Goal: Information Seeking & Learning: Learn about a topic

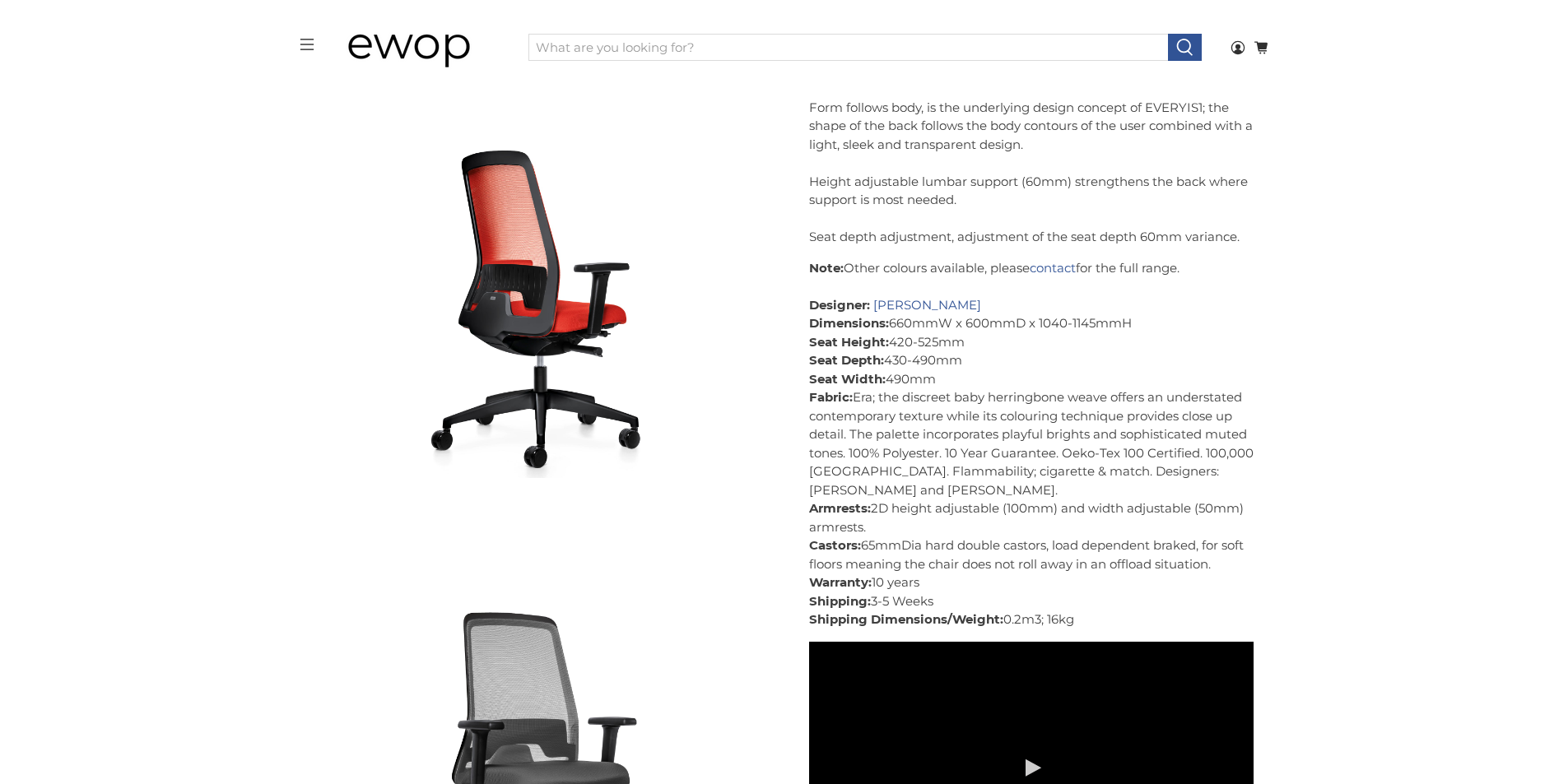
scroll to position [2475, 0]
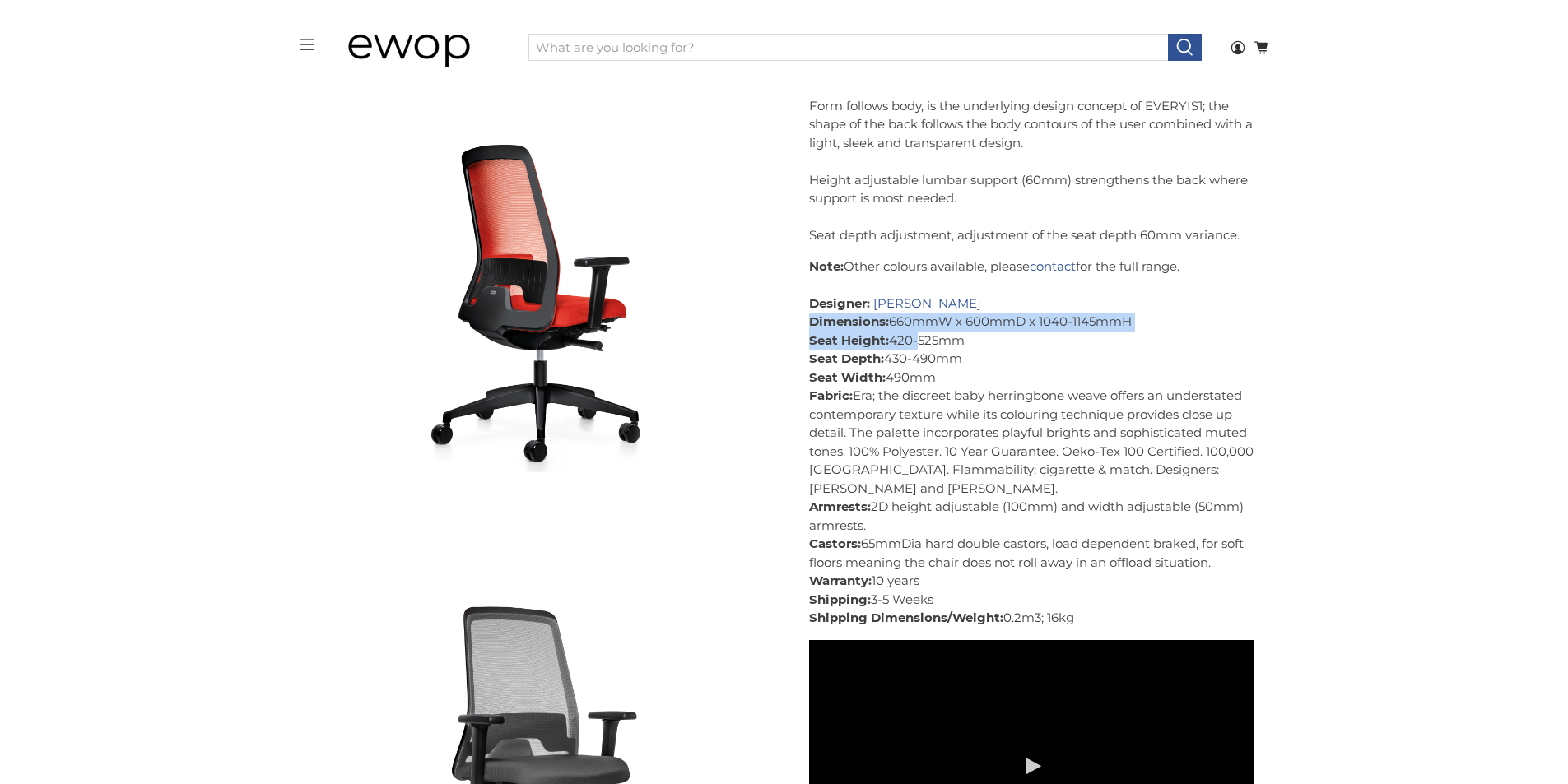
drag, startPoint x: 813, startPoint y: 323, endPoint x: 913, endPoint y: 340, distance: 101.4
click at [913, 340] on p "Note: Other colours available, please contact for the full range. Designer: [PE…" at bounding box center [1031, 443] width 445 height 370
click at [1075, 375] on p "Note: Other colours available, please contact for the full range. Designer: [PE…" at bounding box center [1031, 443] width 445 height 370
drag, startPoint x: 810, startPoint y: 300, endPoint x: 1013, endPoint y: 304, distance: 203.0
click at [1013, 302] on p "Note: Other colours available, please contact for the full range. Designer: [PE…" at bounding box center [1031, 443] width 445 height 370
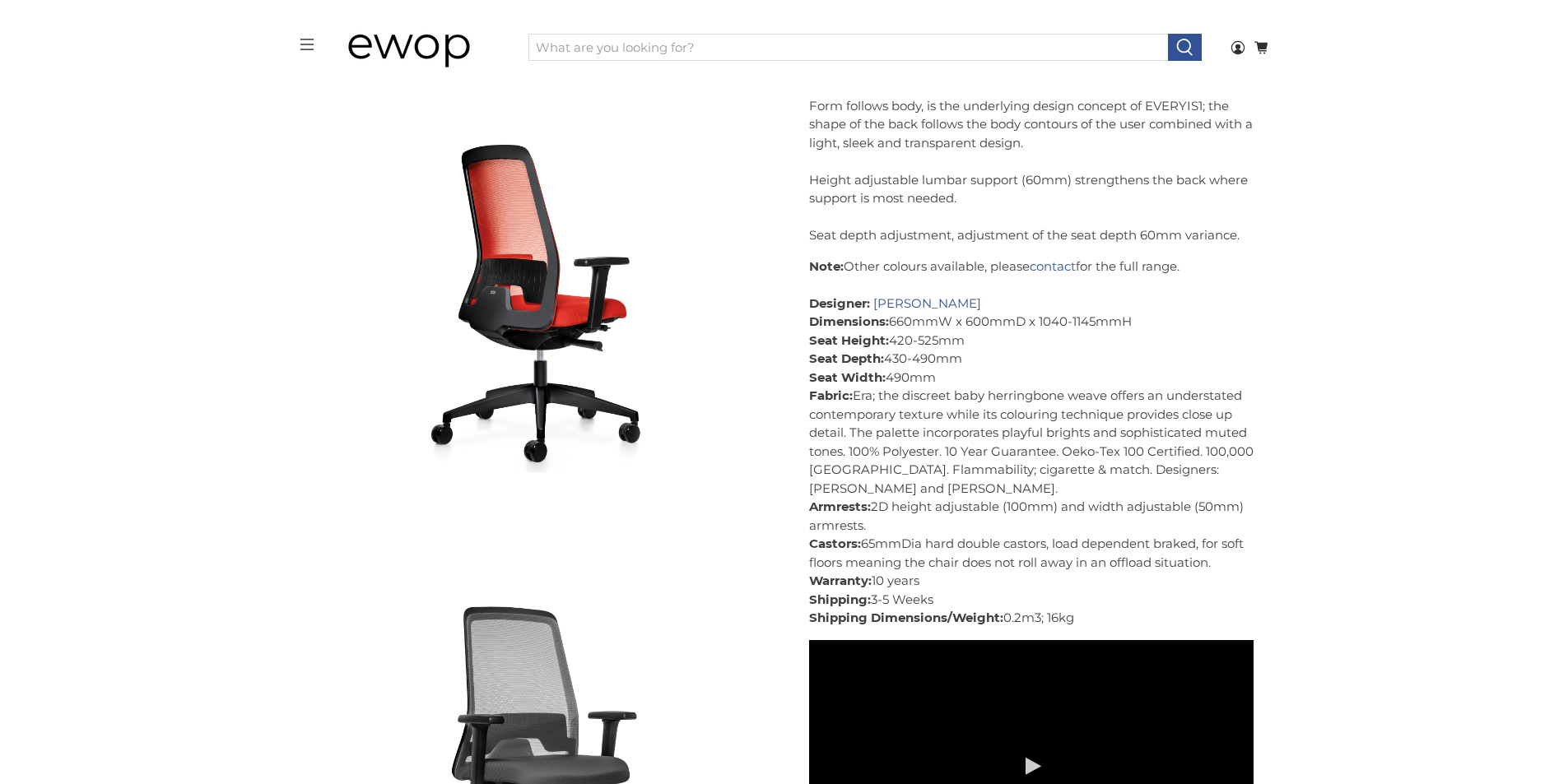
copy p "Designer: [PERSON_NAME]"
click at [870, 300] on span at bounding box center [871, 303] width 3 height 16
click at [881, 343] on strong "Seat Height:" at bounding box center [848, 340] width 80 height 16
drag, startPoint x: 1045, startPoint y: 291, endPoint x: 1064, endPoint y: 328, distance: 41.6
click at [1064, 327] on p "Note: Other colours available, please contact for the full range. Designer: [PE…" at bounding box center [1031, 443] width 445 height 370
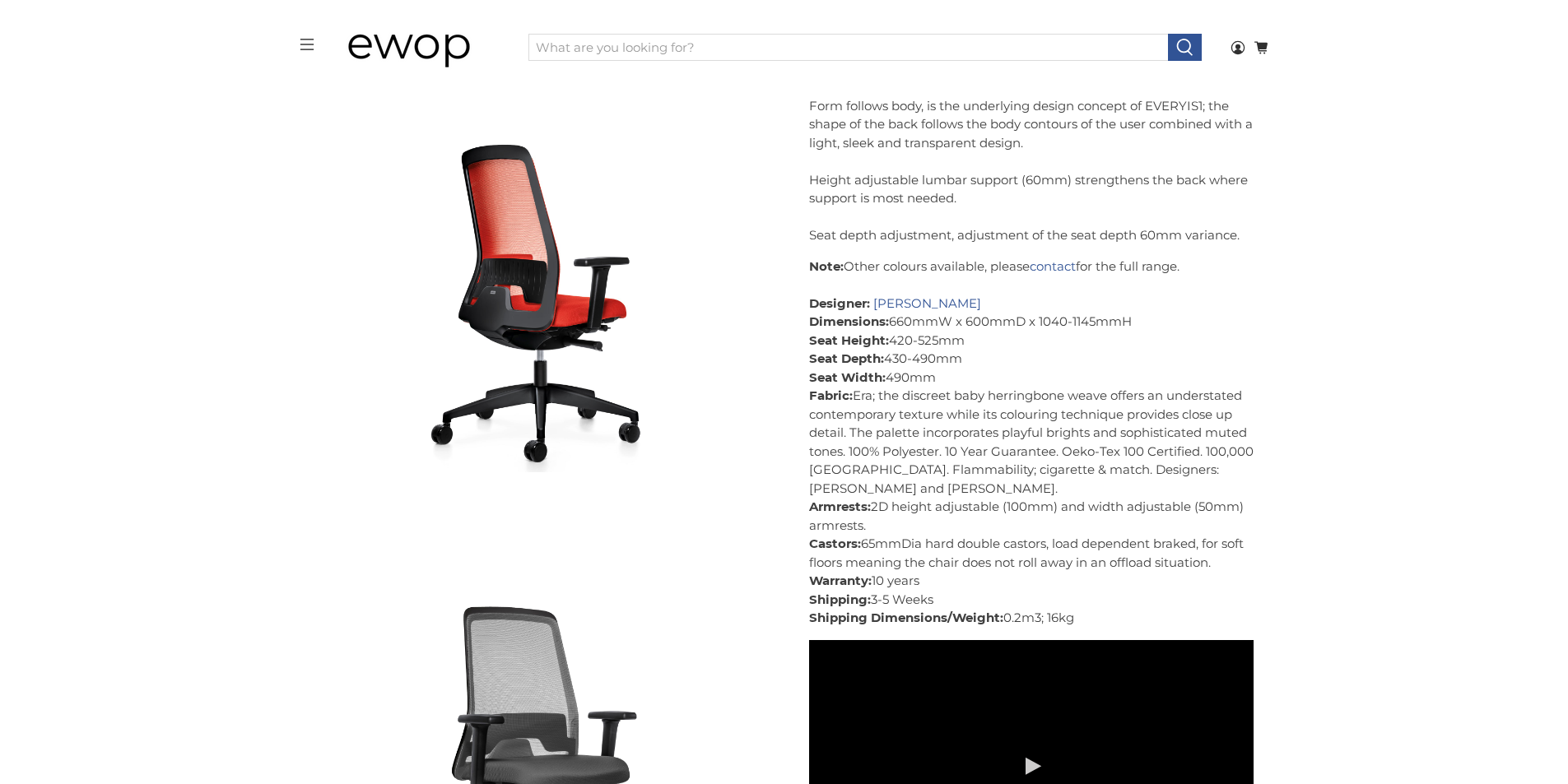
click at [1125, 411] on p "Note: Other colours available, please contact for the full range. Designer: [PE…" at bounding box center [1031, 443] width 445 height 370
drag, startPoint x: 1040, startPoint y: 313, endPoint x: 874, endPoint y: 300, distance: 166.5
click at [874, 300] on p "Note: Other colours available, please contact for the full range. Designer: [PE…" at bounding box center [1031, 443] width 445 height 370
copy link "[PERSON_NAME]"
click at [934, 300] on link "[PERSON_NAME]" at bounding box center [928, 303] width 108 height 16
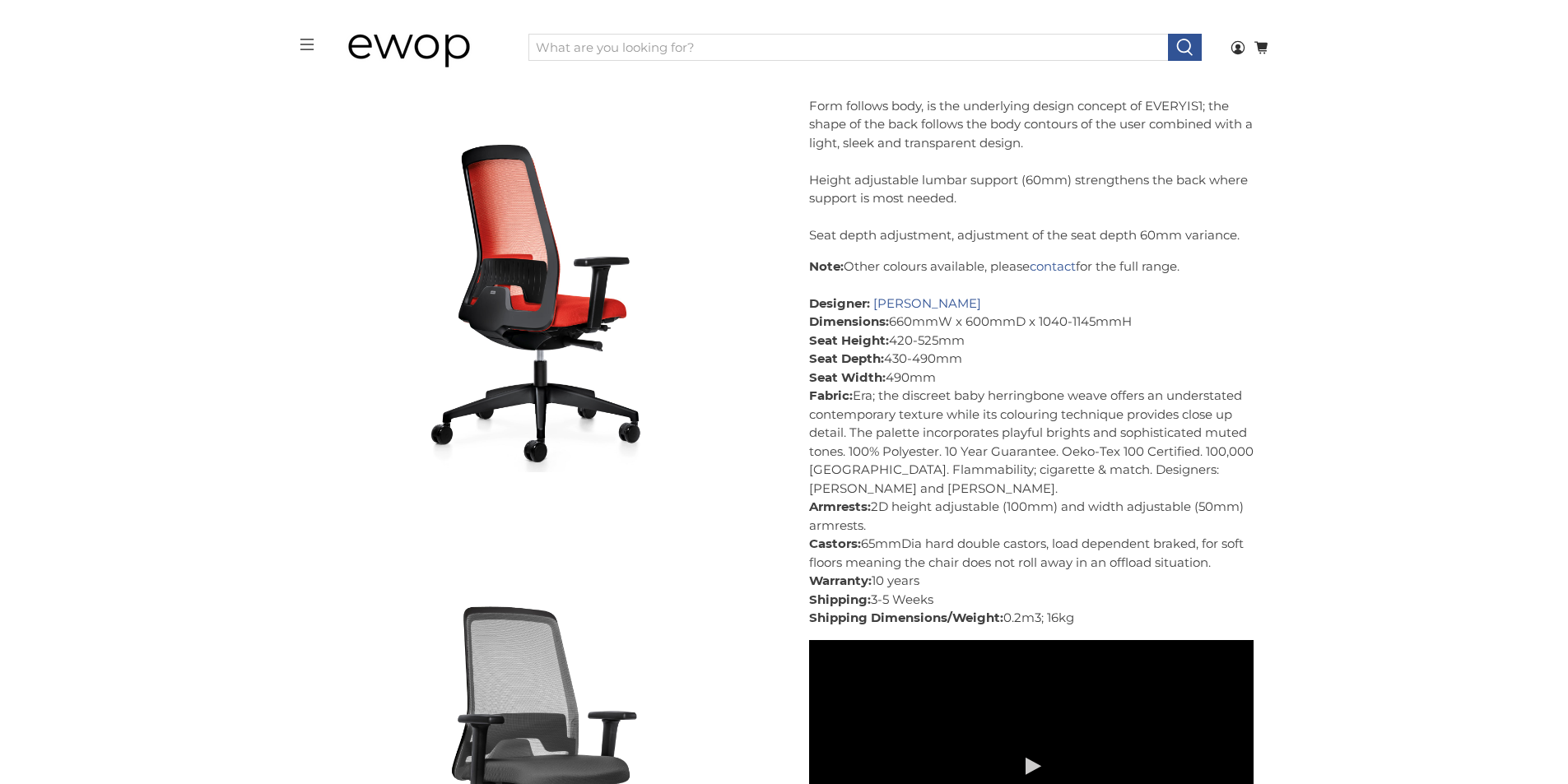
drag, startPoint x: 1013, startPoint y: 357, endPoint x: 947, endPoint y: 360, distance: 66.1
click at [1009, 358] on p "Note: Other colours available, please contact for the full range. Designer: [PE…" at bounding box center [1031, 443] width 445 height 370
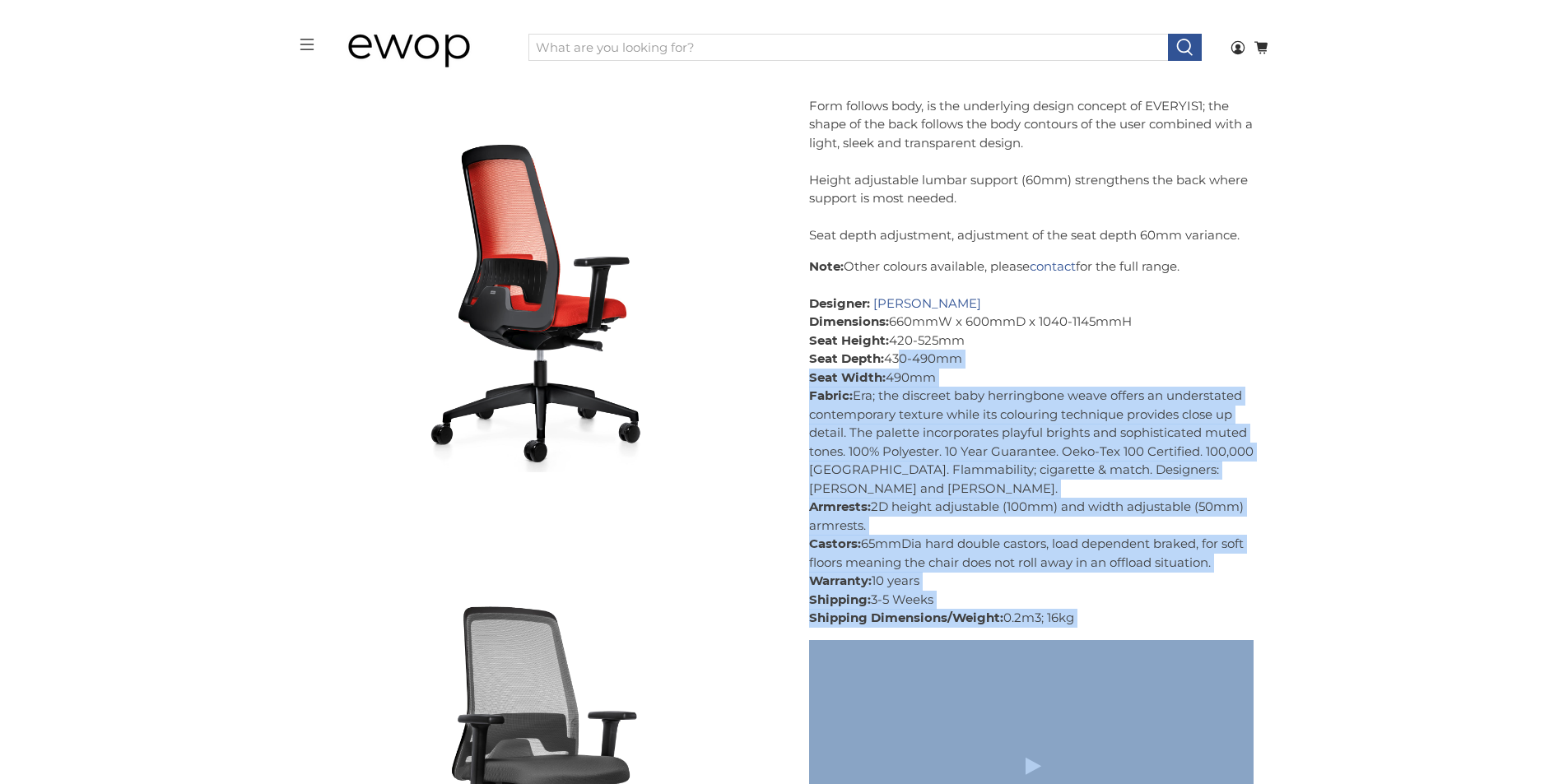
drag, startPoint x: 808, startPoint y: 319, endPoint x: 897, endPoint y: 369, distance: 102.1
click at [869, 421] on p "Note: Other colours available, please contact for the full range. Designer: [PE…" at bounding box center [1031, 443] width 445 height 370
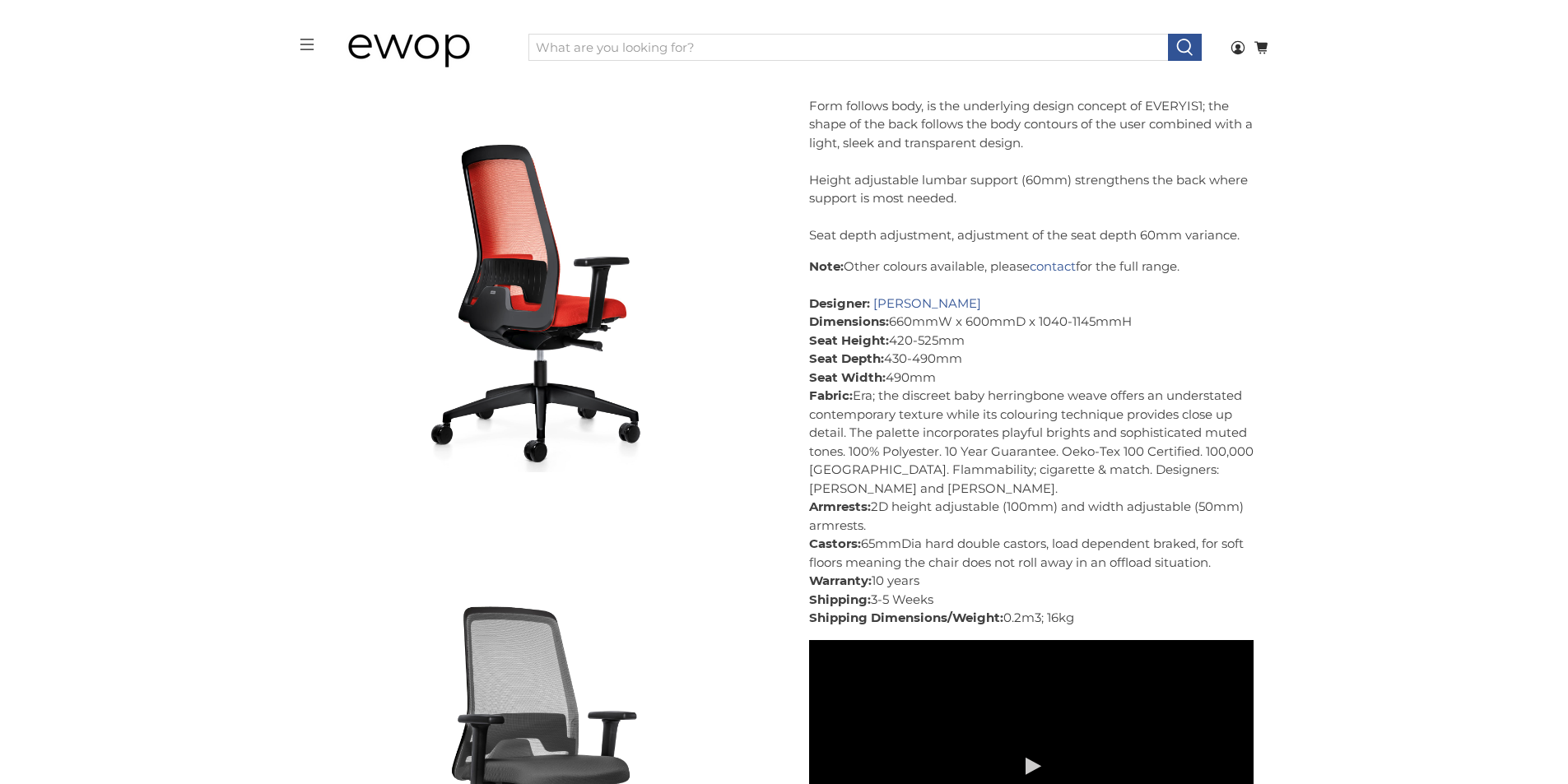
drag, startPoint x: 814, startPoint y: 318, endPoint x: 940, endPoint y: 372, distance: 137.1
click at [940, 372] on p "Note: Other colours available, please contact for the full range. Designer: [PE…" at bounding box center [1031, 443] width 445 height 370
copy p "Dimensions: 660mmW x 600mmD x 1040-1145mmH Seat Height: 420-525mm Seat Depth: 4…"
click at [1010, 365] on p "Note: Other colours available, please contact for the full range. Designer: [PE…" at bounding box center [1031, 443] width 445 height 370
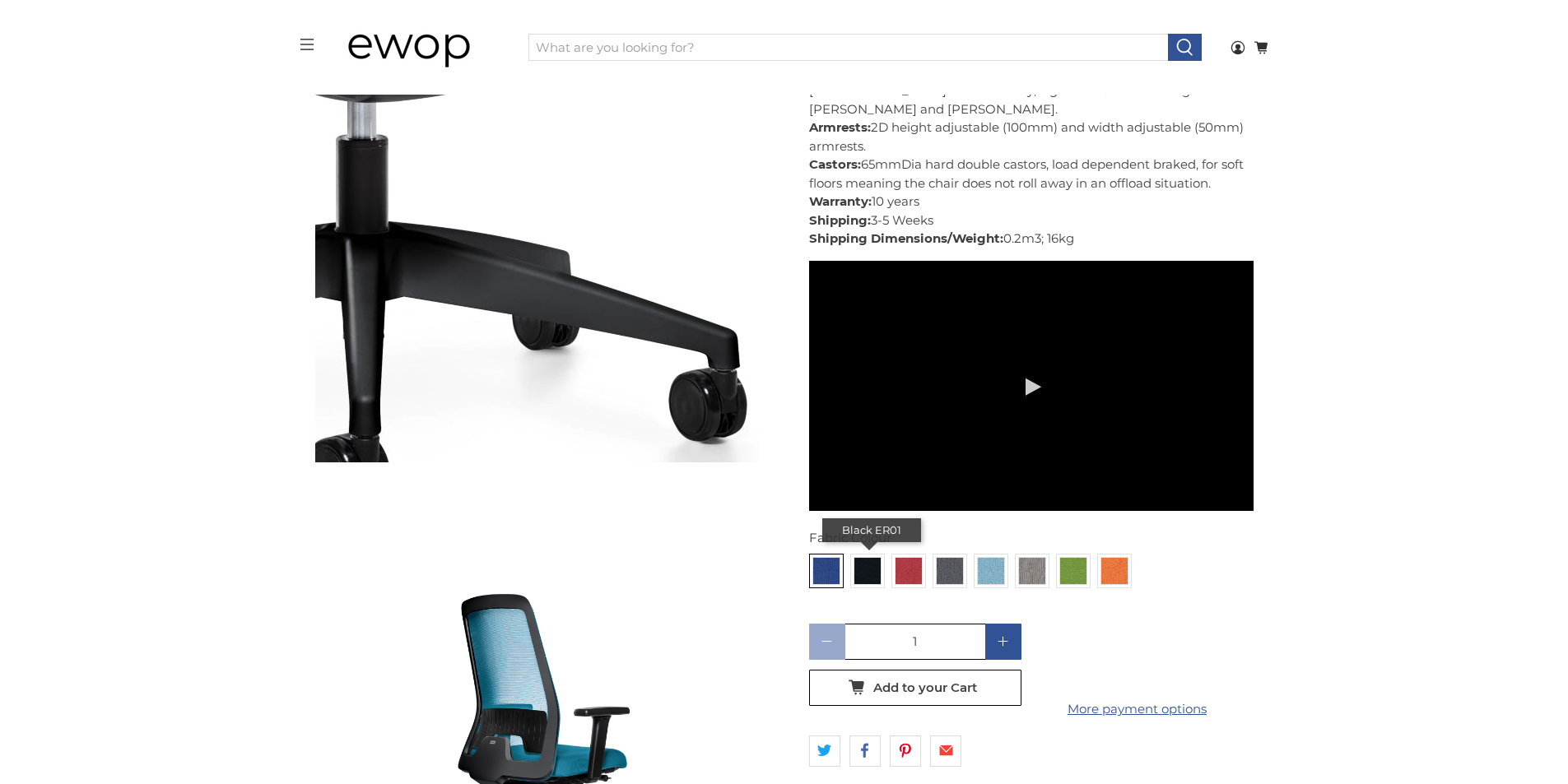
scroll to position [3875, 0]
